Goal: Browse casually

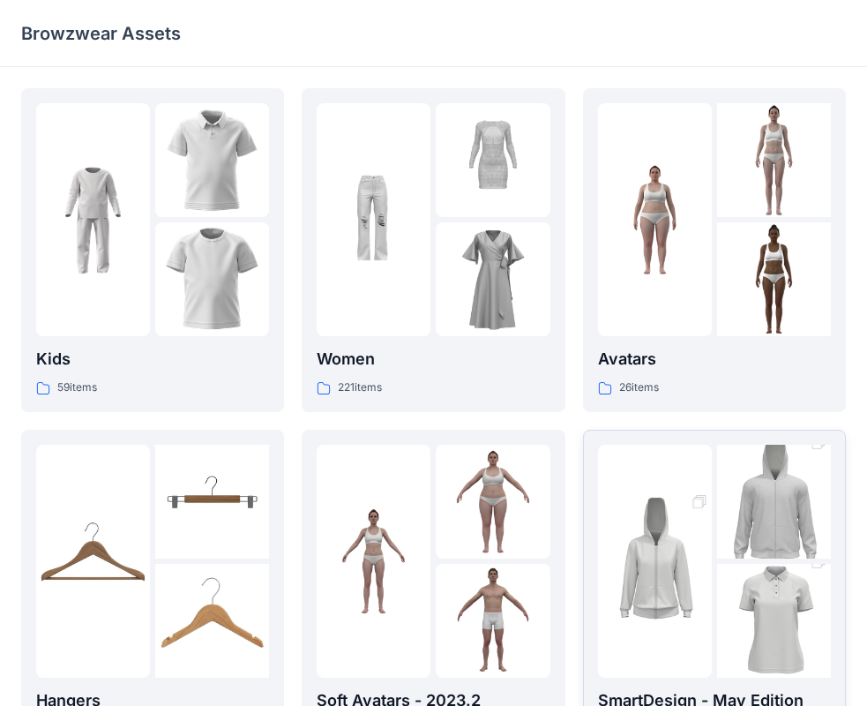
click at [811, 527] on img at bounding box center [774, 501] width 114 height 171
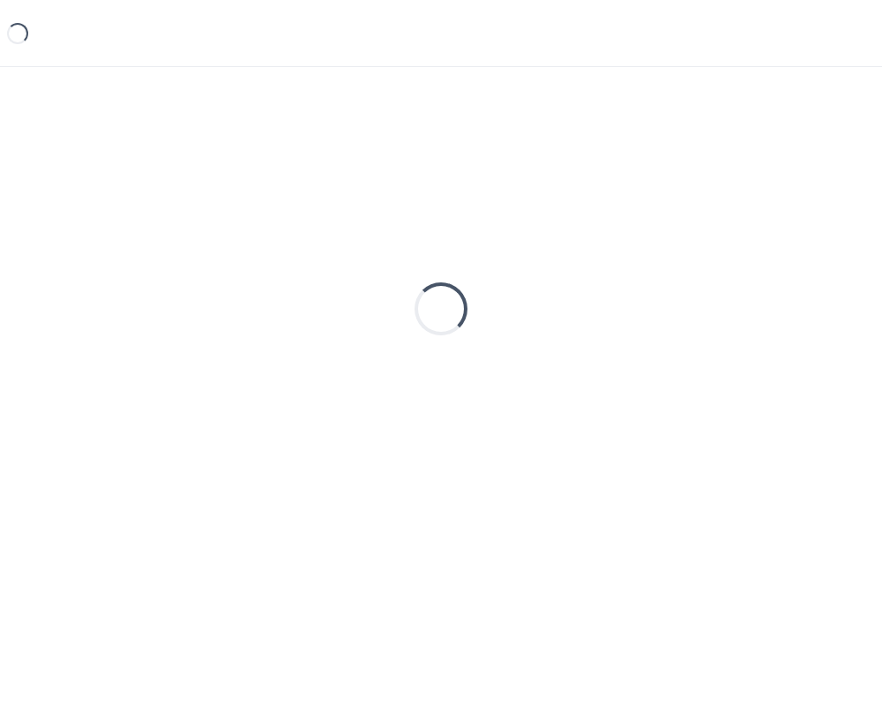
click at [811, 527] on div "Loading..." at bounding box center [441, 308] width 840 height 441
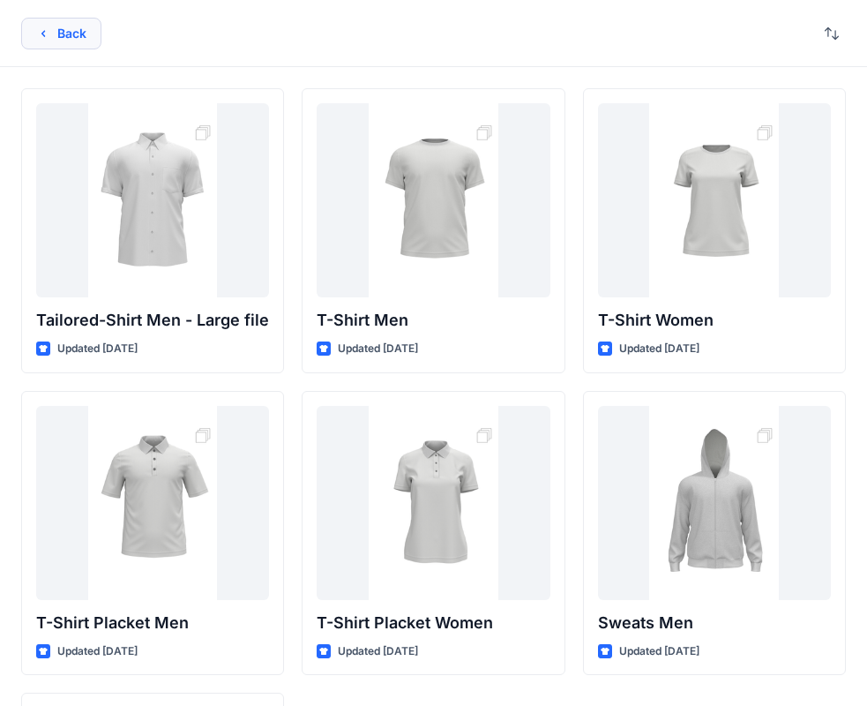
click at [62, 37] on button "Back" at bounding box center [61, 34] width 80 height 32
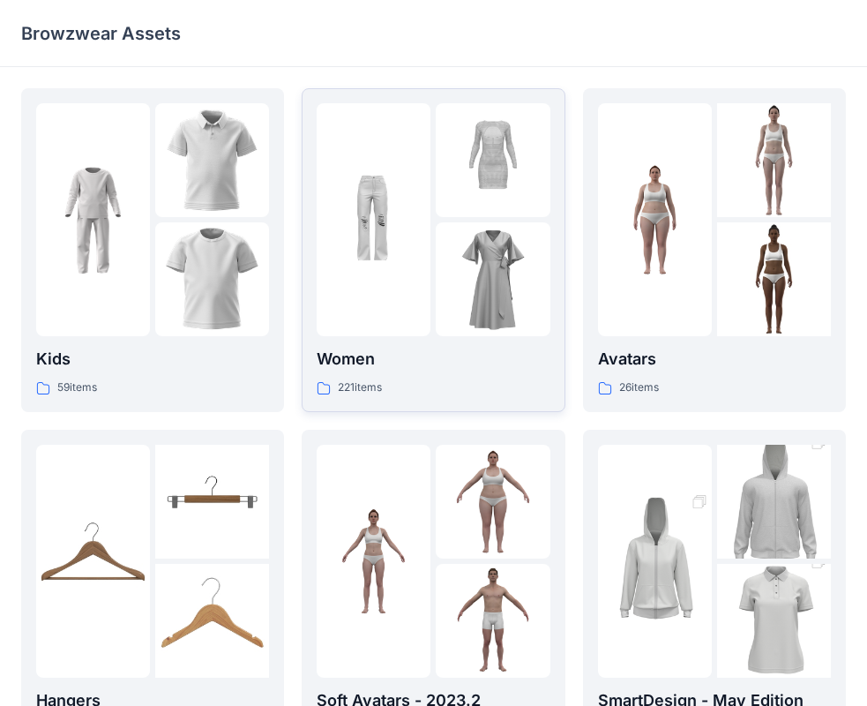
click at [433, 192] on div at bounding box center [433, 219] width 233 height 233
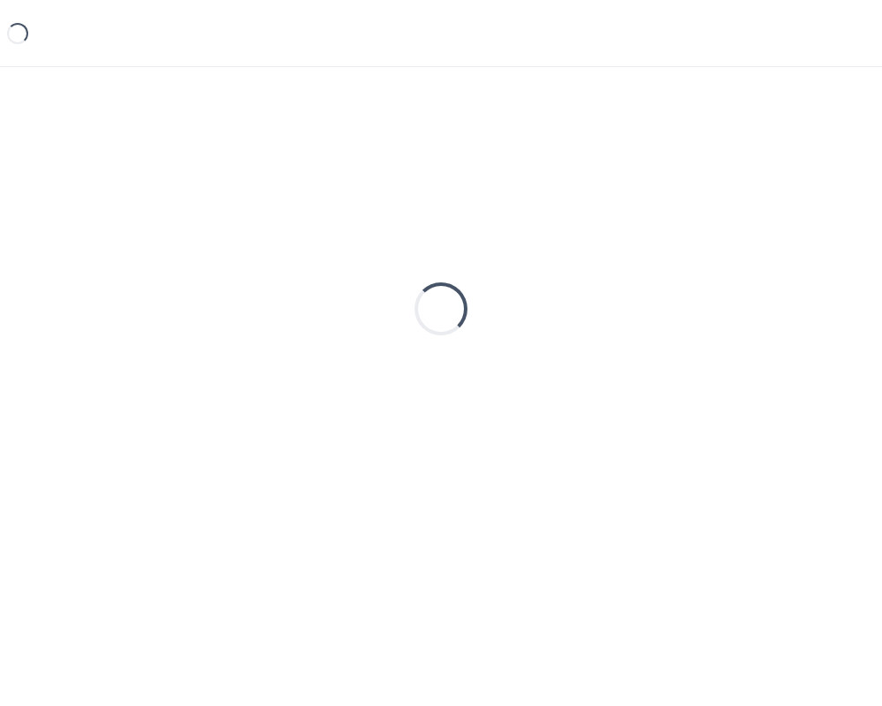
click at [433, 193] on div "Loading..." at bounding box center [441, 308] width 840 height 441
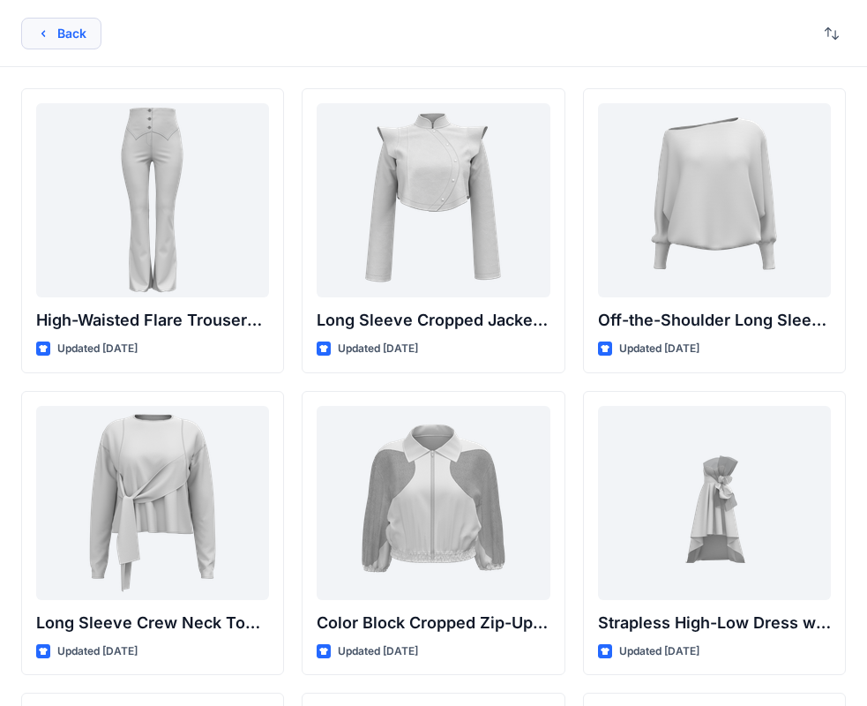
click at [38, 29] on icon "button" at bounding box center [43, 33] width 14 height 14
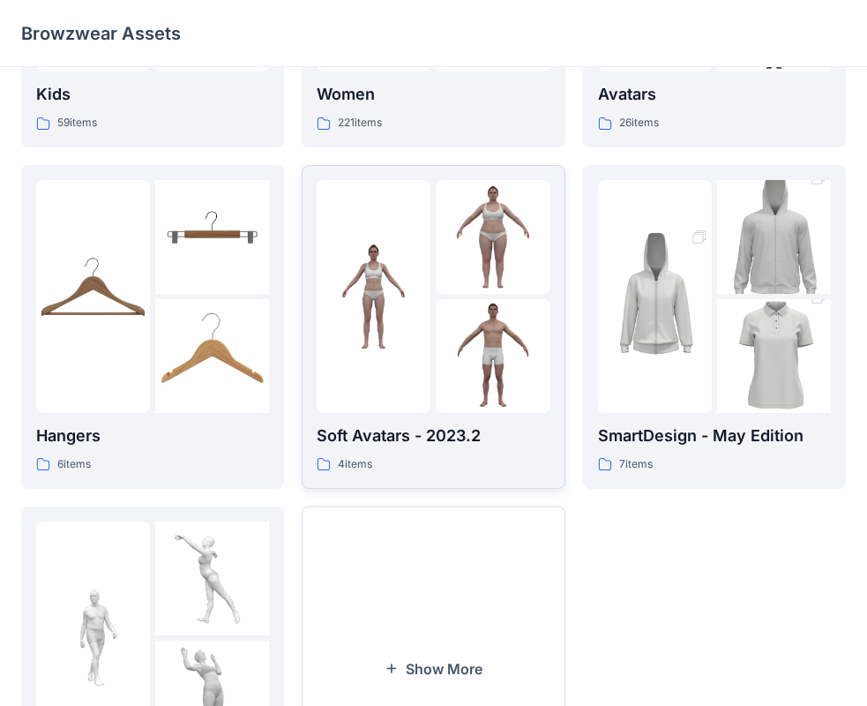
scroll to position [353, 0]
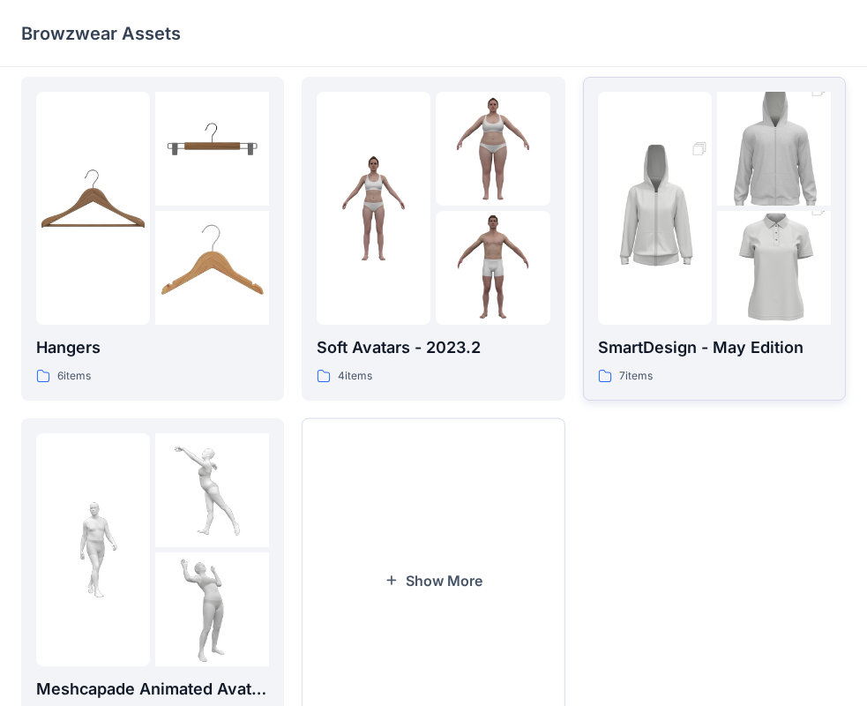
click at [617, 298] on div at bounding box center [655, 208] width 114 height 233
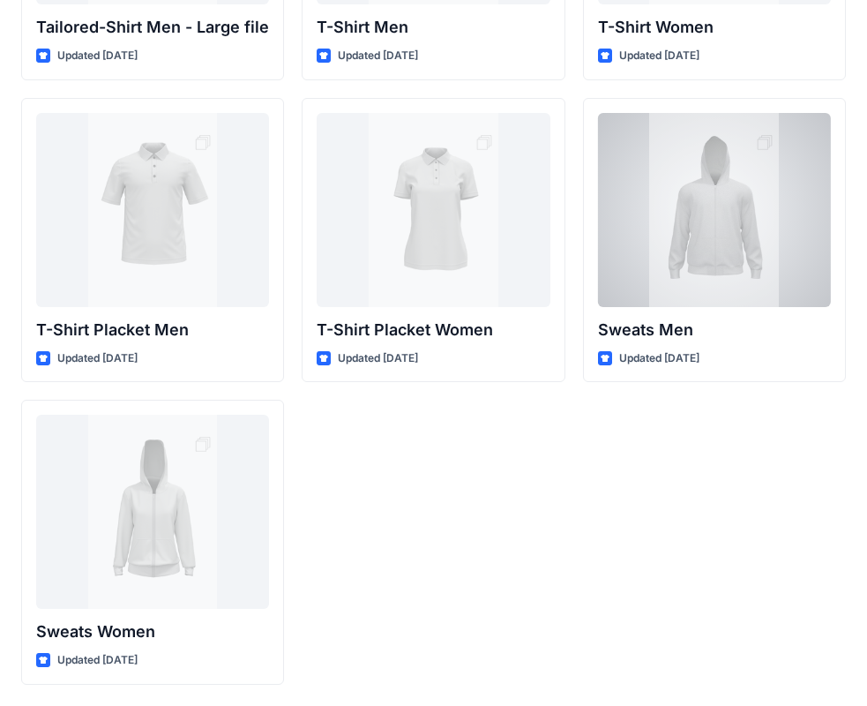
scroll to position [293, 0]
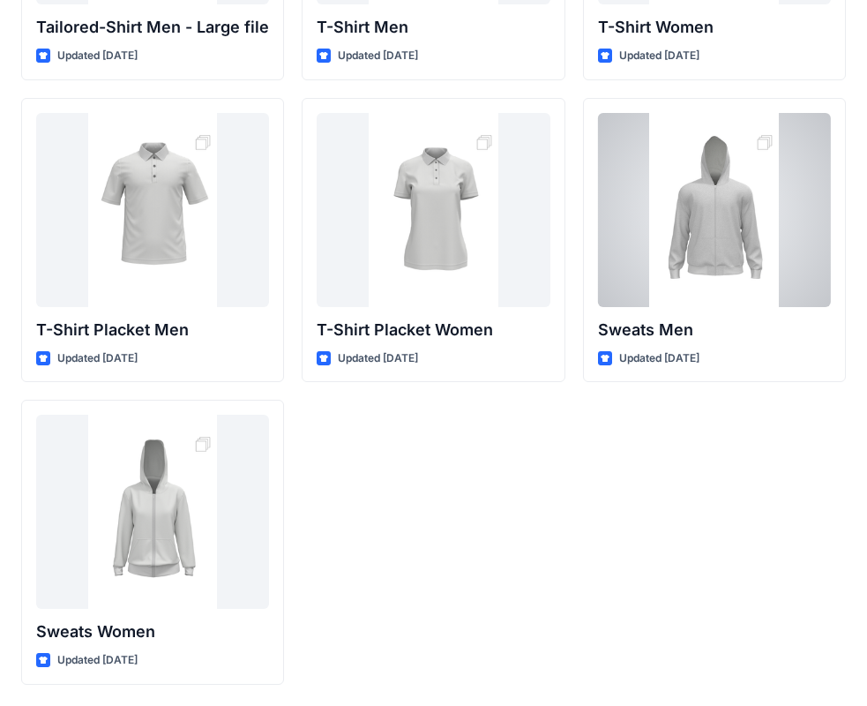
click at [617, 298] on div at bounding box center [714, 210] width 233 height 194
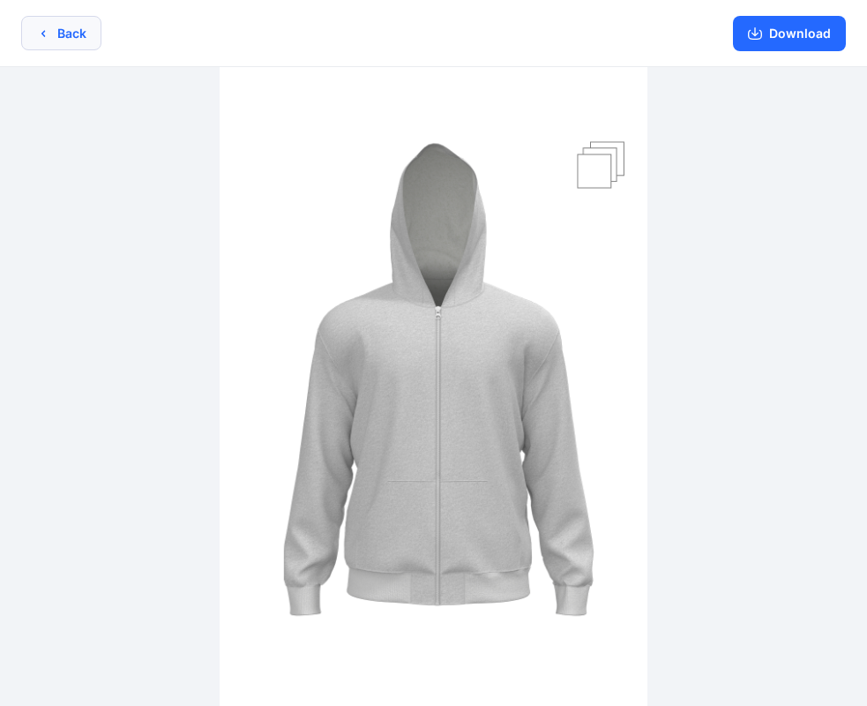
click at [81, 43] on button "Back" at bounding box center [61, 33] width 80 height 34
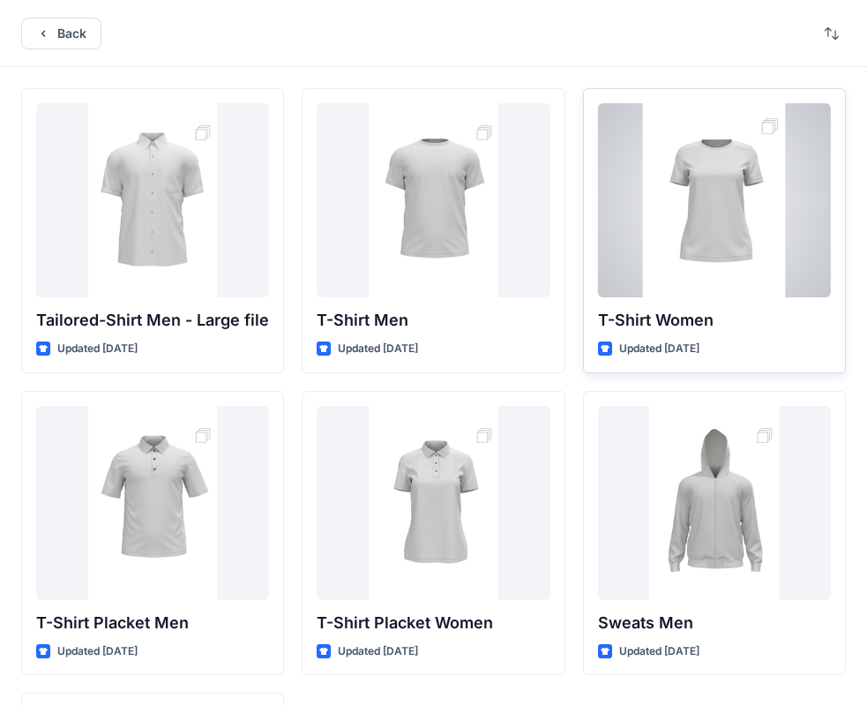
click at [662, 278] on div at bounding box center [714, 200] width 233 height 194
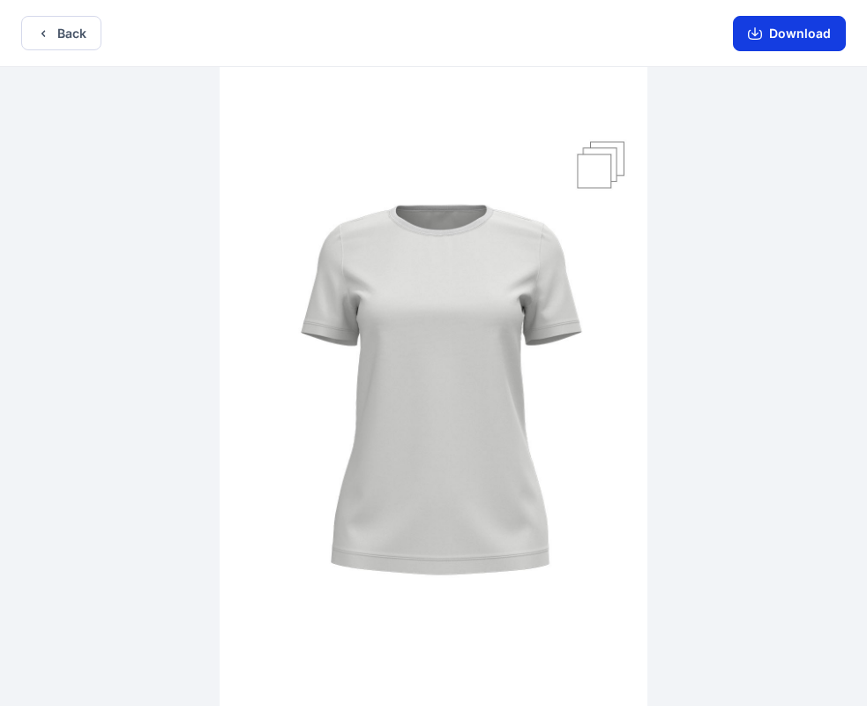
click at [788, 36] on button "Download" at bounding box center [789, 33] width 113 height 35
